Goal: Task Accomplishment & Management: Manage account settings

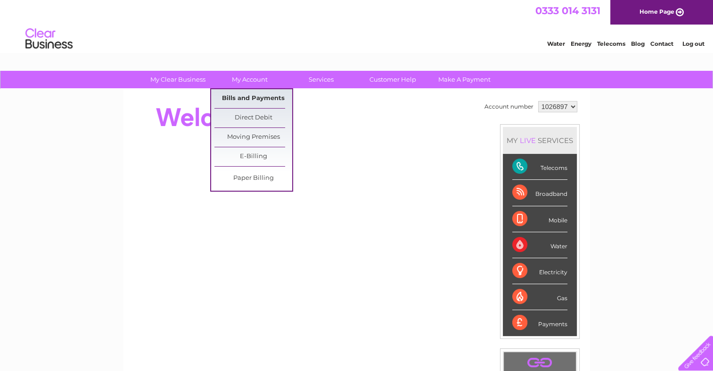
click at [251, 97] on link "Bills and Payments" at bounding box center [254, 98] width 78 height 19
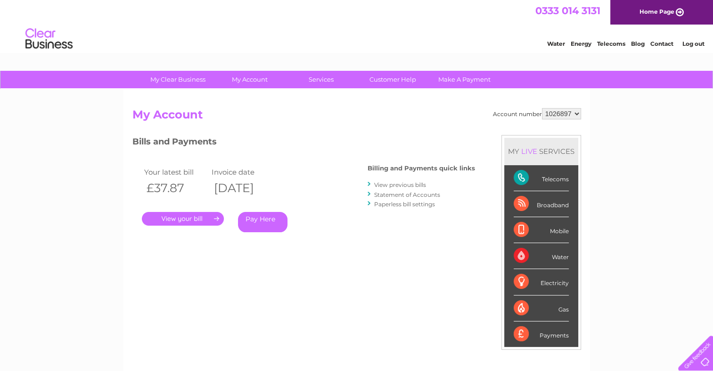
click at [184, 216] on link "." at bounding box center [183, 219] width 82 height 14
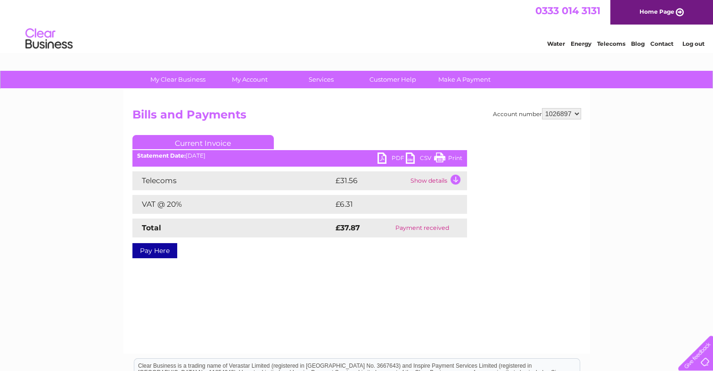
click at [382, 158] on link "PDF" at bounding box center [392, 159] width 28 height 14
click at [577, 113] on select "1026897 1027661" at bounding box center [561, 113] width 39 height 11
select select "1027661"
click at [542, 108] on select "1026897 1027661" at bounding box center [561, 113] width 39 height 11
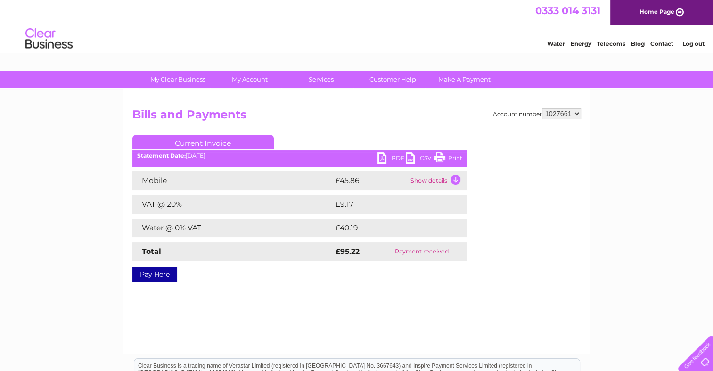
click at [382, 158] on link "PDF" at bounding box center [392, 159] width 28 height 14
